Goal: Transaction & Acquisition: Purchase product/service

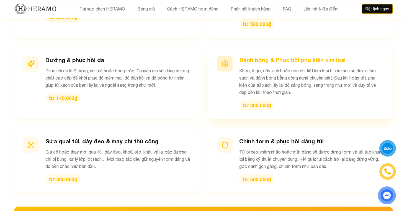
scroll to position [645, 0]
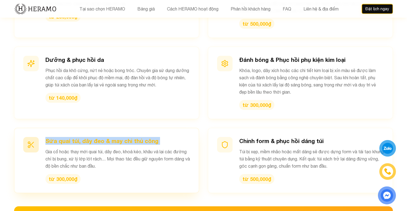
drag, startPoint x: 46, startPoint y: 127, endPoint x: 163, endPoint y: 131, distance: 116.6
click at [163, 137] on div "Sửa quai túi, dây đeo & may chỉ thủ công Gia cố hoặc thay mới quai túi, dây đeo…" at bounding box center [117, 160] width 144 height 47
copy h3 "Sửa quai túi, dây đeo & may chỉ thủ công"
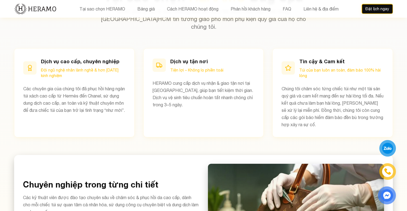
scroll to position [0, 0]
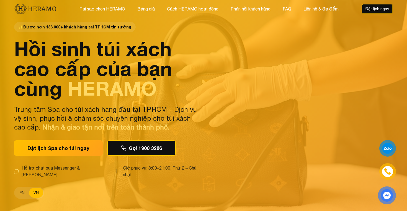
click at [335, 93] on div "✨ Được hơn 136.000+ khách hàng tại TP.HCM tin tưởng Hồi sinh túi xách cao cấp c…" at bounding box center [203, 110] width 387 height 221
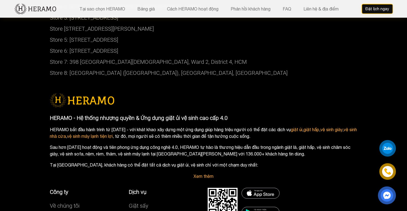
scroll to position [2836, 0]
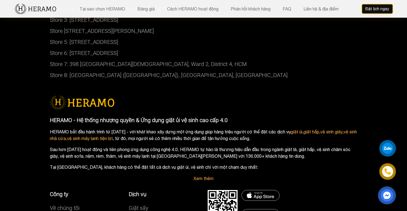
click at [214, 146] on p "Sau hơn [DATE] hoạt động và tiên phong ứng dụng công nghệ 4.0, HERAMO tự hào là…" at bounding box center [203, 152] width 307 height 13
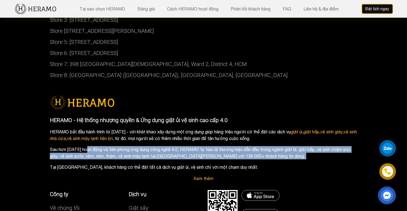
click at [214, 146] on p "Sau hơn [DATE] hoạt động và tiên phong ứng dụng công nghệ 4.0, HERAMO tự hào là…" at bounding box center [203, 152] width 307 height 13
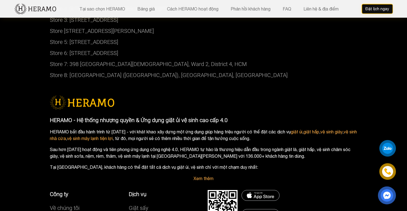
click at [69, 146] on p "Sau hơn [DATE] hoạt động và tiên phong ứng dụng công nghệ 4.0, HERAMO tự hào là…" at bounding box center [203, 152] width 307 height 13
click at [219, 146] on p "Sau hơn [DATE] hoạt động và tiên phong ứng dụng công nghệ 4.0, HERAMO tự hào là…" at bounding box center [203, 152] width 307 height 13
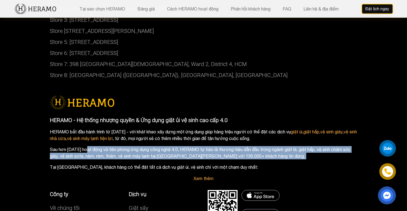
click at [219, 146] on p "Sau hơn [DATE] hoạt động và tiên phong ứng dụng công nghệ 4.0, HERAMO tự hào là…" at bounding box center [203, 152] width 307 height 13
